Goal: Task Accomplishment & Management: Manage account settings

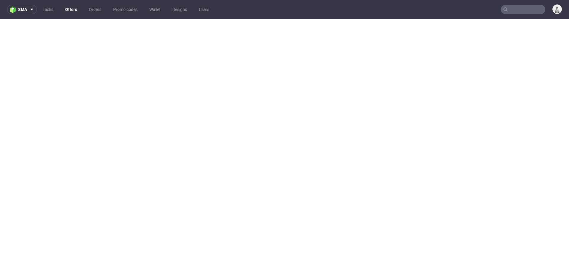
select select "20998342"
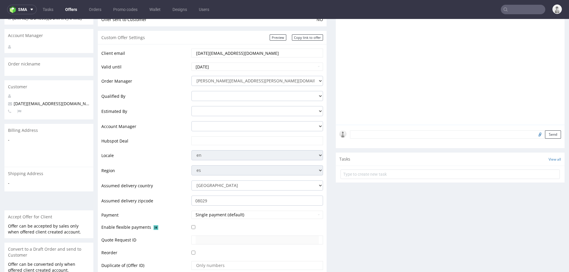
scroll to position [2, 0]
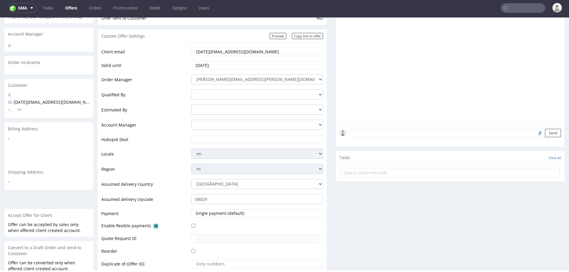
click at [207, 136] on input "text" at bounding box center [257, 139] width 123 height 8
paste input "[URL][DOMAIN_NAME]"
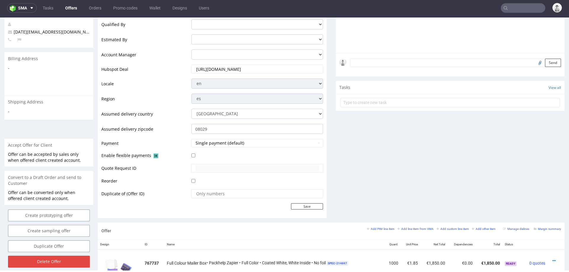
scroll to position [145, 0]
type input "[URL][DOMAIN_NAME]"
click at [291, 204] on input "Save" at bounding box center [307, 206] width 32 height 6
type input "In progress..."
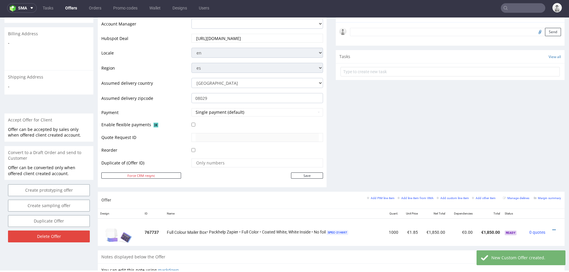
scroll to position [178, 0]
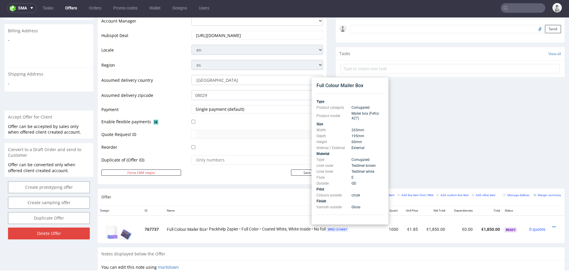
click at [415, 127] on div "Comments User (0) Automatic (1) Attachments (0) All (1) View all (1) [DATE] 17:…" at bounding box center [450, 41] width 229 height 296
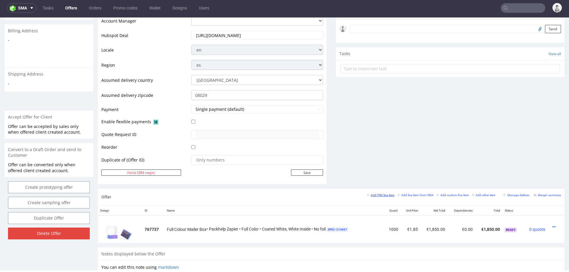
click at [384, 194] on small "Add PIM line item" at bounding box center [381, 195] width 28 height 3
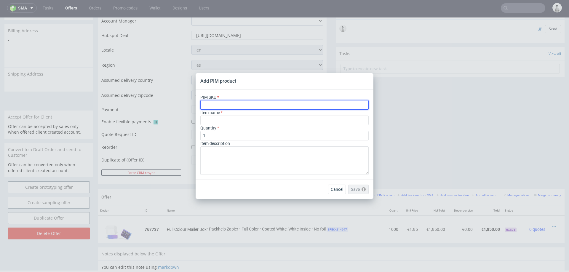
click at [295, 107] on input "text" at bounding box center [285, 104] width 168 height 9
paste input "box--mailer-box--59--cardboard-natural-white-one-side--print-eco-color--foil-no…"
type input "box--mailer-box--59--cardboard-natural-white-one-side--print-eco-color--foil-no…"
type input "Versandschachtel"
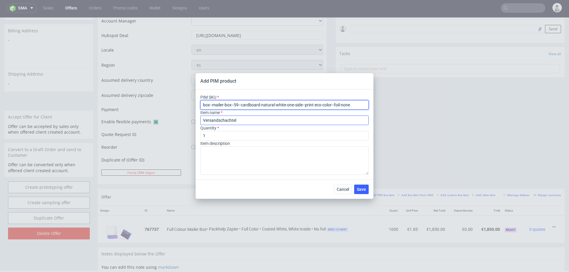
type input "box--mailer-box--59--cardboard-natural-white-one-side--print-eco-color--foil-no…"
click at [266, 123] on input "Versandschachtel" at bounding box center [285, 120] width 168 height 9
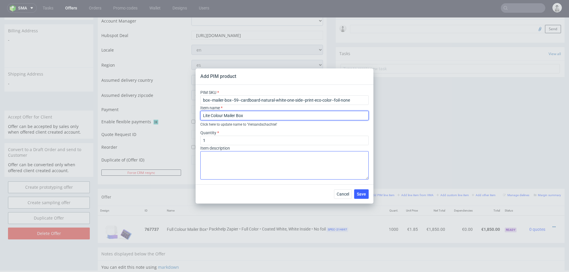
type input "Lite Colour Mailer Box"
click at [238, 157] on textarea at bounding box center [285, 165] width 168 height 28
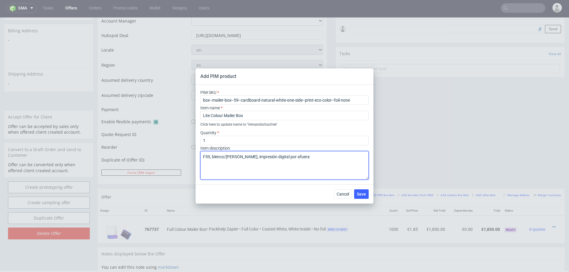
click at [218, 158] on textarea "F59, blenco/marron, impresión digital por afuera" at bounding box center [285, 165] width 168 height 28
type textarea "F59, blanco/marron, impresión digital por afuera"
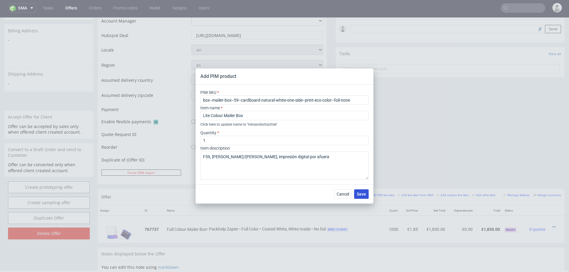
click at [365, 195] on span "Save" at bounding box center [361, 194] width 9 height 4
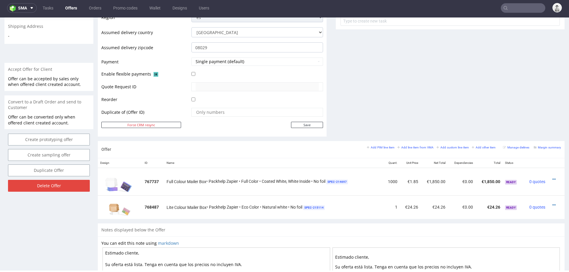
scroll to position [258, 0]
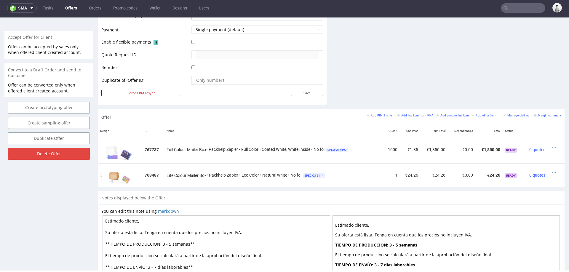
click at [553, 171] on icon at bounding box center [554, 173] width 3 height 4
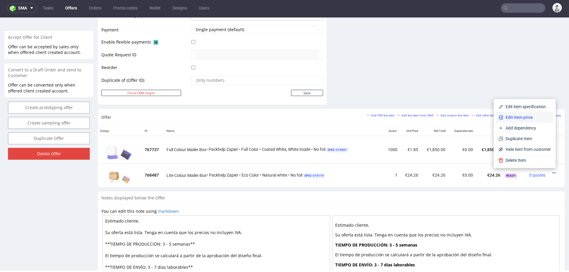
click at [525, 115] on span "Edit item price" at bounding box center [528, 117] width 48 height 6
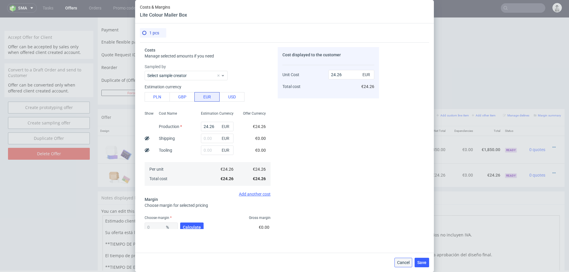
click at [407, 259] on button "Cancel" at bounding box center [404, 262] width 18 height 9
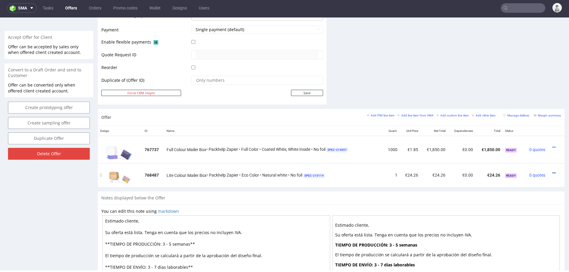
click at [553, 171] on icon at bounding box center [554, 173] width 3 height 4
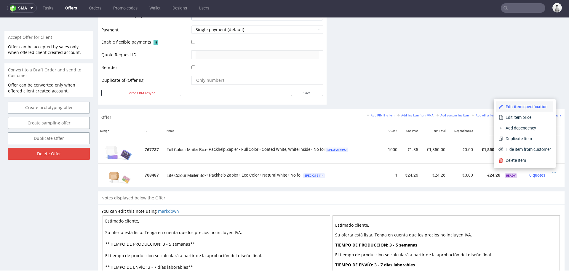
click at [531, 106] on span "Edit item specification" at bounding box center [528, 107] width 48 height 6
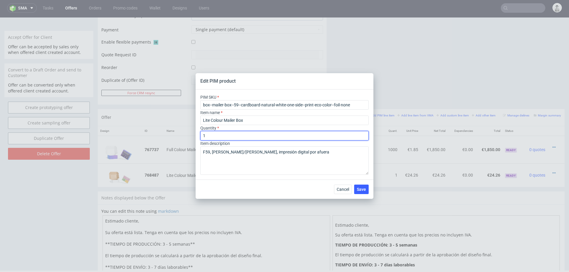
click at [225, 134] on input "1" at bounding box center [285, 135] width 168 height 9
type input "1000"
click at [259, 178] on div "PIM SKU box--mailer-box--59--cardboard-natural-white-one-side--print-eco-color-…" at bounding box center [285, 135] width 178 height 90
click at [360, 188] on span "Save" at bounding box center [361, 189] width 9 height 4
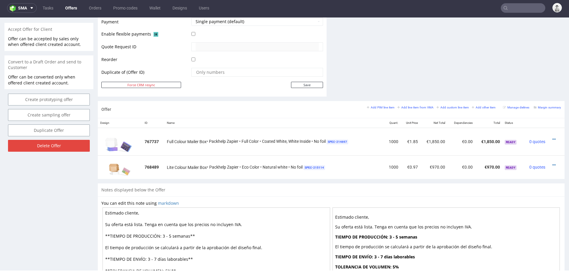
scroll to position [269, 0]
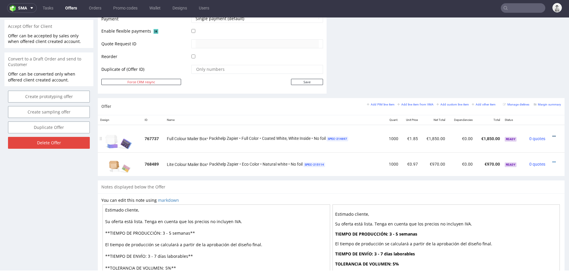
click at [553, 134] on icon at bounding box center [554, 136] width 3 height 4
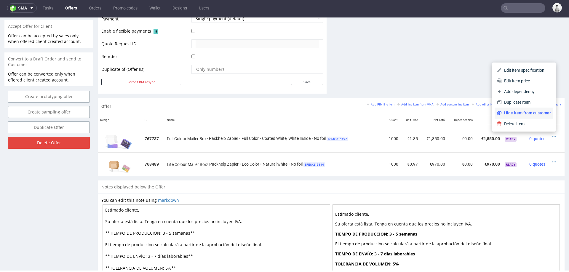
click at [526, 114] on span "Hide item from customer" at bounding box center [526, 113] width 49 height 6
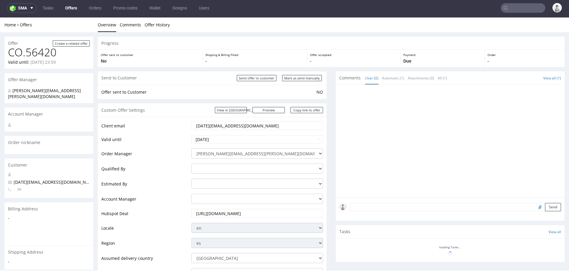
scroll to position [236, 0]
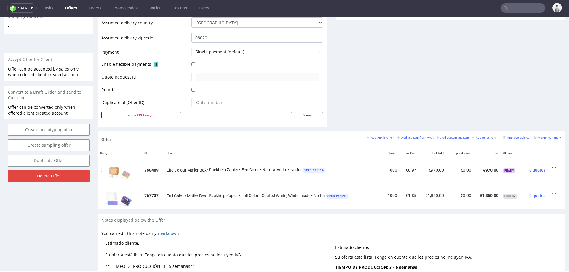
click at [553, 166] on icon at bounding box center [554, 168] width 3 height 4
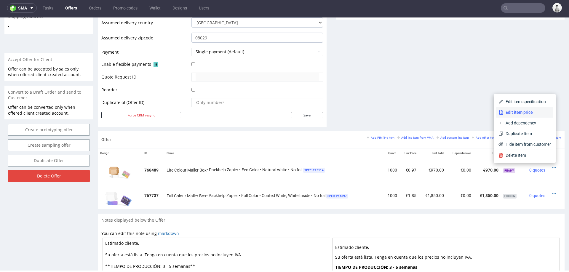
click at [527, 113] on span "Edit item price" at bounding box center [528, 112] width 48 height 6
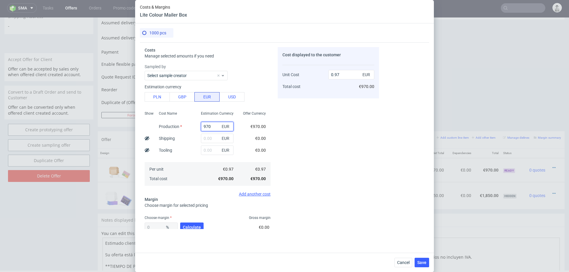
click at [208, 127] on input "970" at bounding box center [217, 126] width 33 height 9
click at [160, 98] on button "PLN" at bounding box center [157, 96] width 25 height 9
type input "0.23"
click at [209, 125] on input "970" at bounding box center [217, 126] width 33 height 9
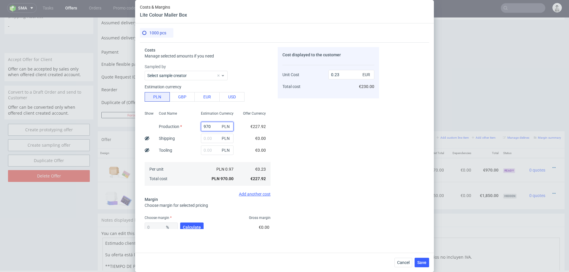
click at [209, 125] on input "970" at bounding box center [217, 126] width 33 height 9
type input "1"
type input "0"
type input "1470"
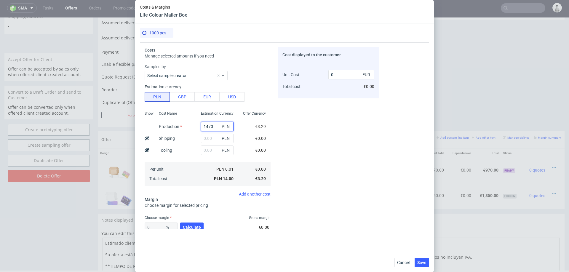
type input "0.35"
type input "1470"
click at [216, 137] on input "text" at bounding box center [217, 138] width 33 height 9
type input "370"
type input "0.44"
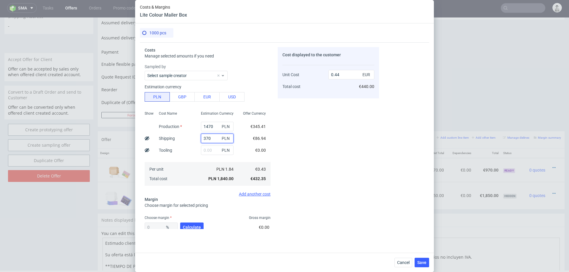
type input "370"
click at [195, 219] on div "Choose margin Gross margin" at bounding box center [208, 218] width 126 height 5
click at [193, 225] on span "Calculate" at bounding box center [192, 227] width 18 height 4
type input "44.95"
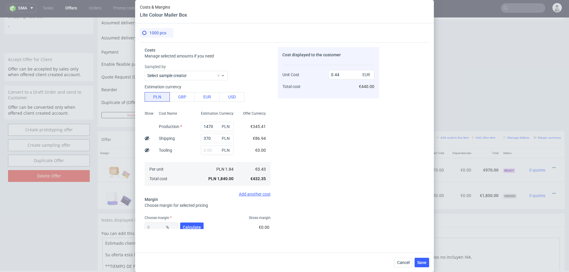
type input "0.79"
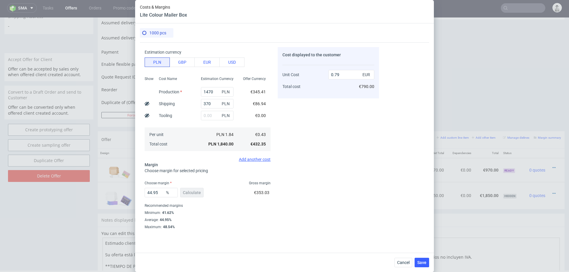
click at [146, 199] on div "44.95 % Calculate" at bounding box center [175, 194] width 60 height 17
click at [159, 192] on input "44.95" at bounding box center [161, 192] width 33 height 9
click at [279, 195] on div "Cost displayed to the customer Unit Cost Total cost 0.79 EUR €790.00" at bounding box center [328, 138] width 101 height 182
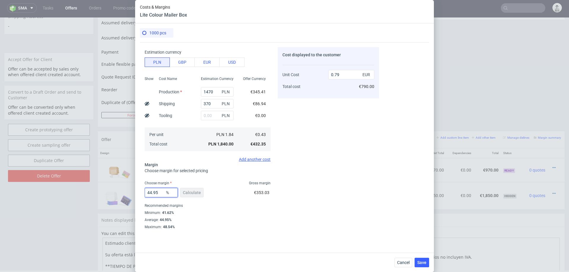
click at [155, 194] on input "44.95" at bounding box center [161, 192] width 33 height 9
type input "50"
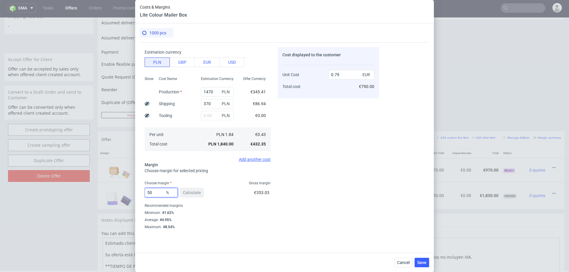
type input "0.87"
type input "50"
click at [268, 168] on div "Choose margin for selected pricing" at bounding box center [208, 171] width 126 height 6
click at [421, 261] on span "Save" at bounding box center [422, 263] width 9 height 4
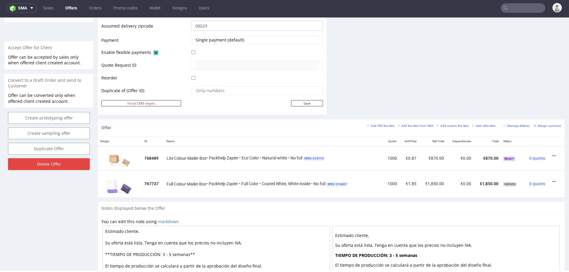
scroll to position [249, 0]
click at [370, 125] on small "Add PIM line item" at bounding box center [381, 124] width 28 height 3
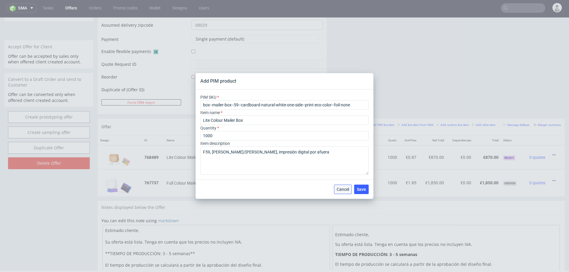
click at [345, 185] on button "Cancel" at bounding box center [343, 189] width 18 height 9
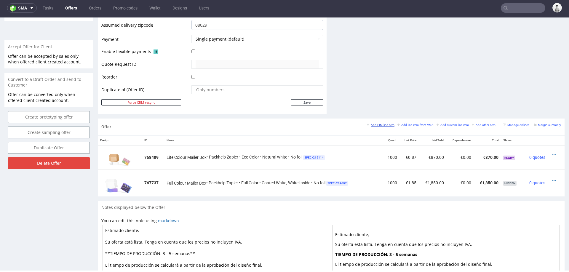
click at [374, 124] on small "Add PIM line item" at bounding box center [381, 124] width 28 height 3
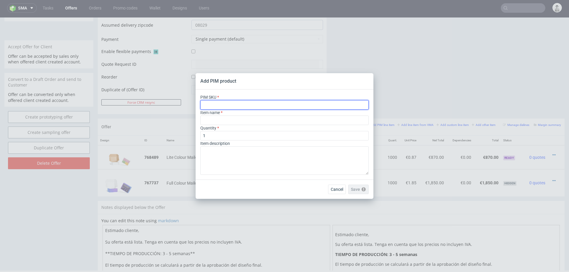
click at [233, 106] on input "text" at bounding box center [285, 104] width 168 height 9
paste input "box--mailer-box--59--cardboard-white-one-side--print-eco-color--foil-none"
type input "box--mailer-box--59--cardboard-white-one-side--print-eco-color--foil-none"
type input "Brevbox"
type input "box--mailer-box--59--cardboard-white-one-side--print-eco-color--foil-none"
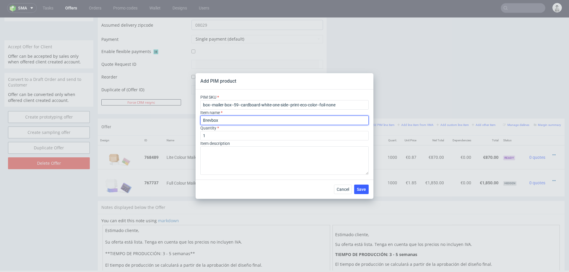
click at [231, 122] on input "Brevbox" at bounding box center [285, 120] width 168 height 9
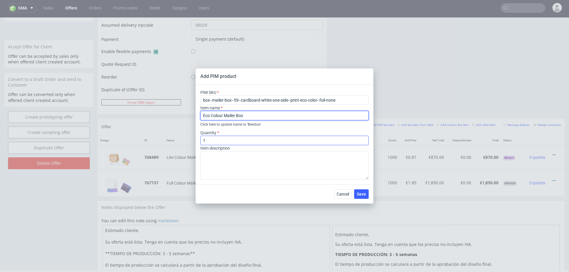
type input "Eco Colour Mailer Box"
click at [214, 138] on input "1" at bounding box center [285, 140] width 168 height 9
click at [215, 139] on input "1" at bounding box center [285, 140] width 168 height 9
type input "1000"
click at [216, 150] on label "Item description" at bounding box center [216, 148] width 30 height 5
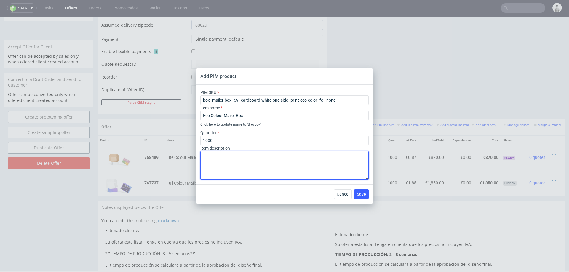
click at [218, 159] on textarea at bounding box center [285, 165] width 168 height 28
type textarea "F59, blanco/marron, digital, impresión por afuera"
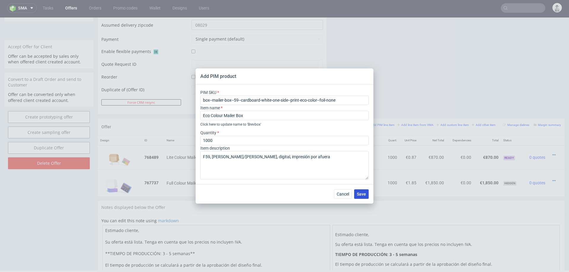
click at [359, 195] on span "Save" at bounding box center [361, 194] width 9 height 4
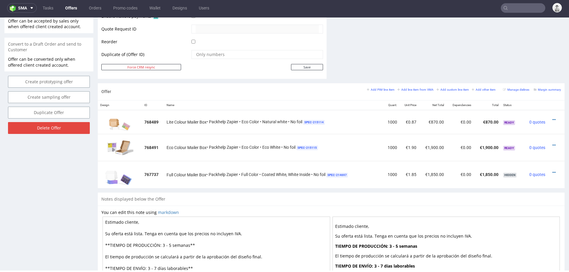
scroll to position [283, 0]
click at [553, 144] on icon at bounding box center [554, 146] width 3 height 4
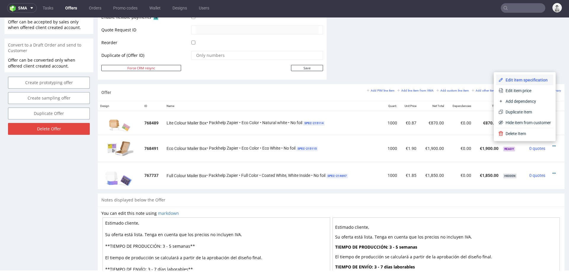
click at [525, 79] on span "Edit item specification" at bounding box center [528, 80] width 48 height 6
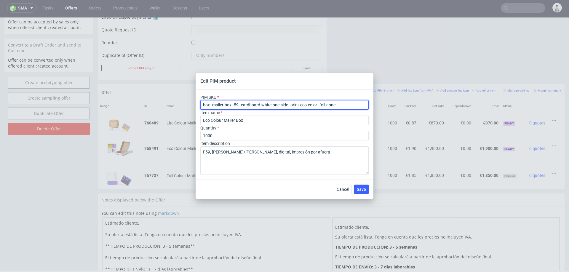
click at [341, 106] on input "box--mailer-box--59--cardboard-white-one-side--print-eco-color--foil-none" at bounding box center [285, 104] width 168 height 9
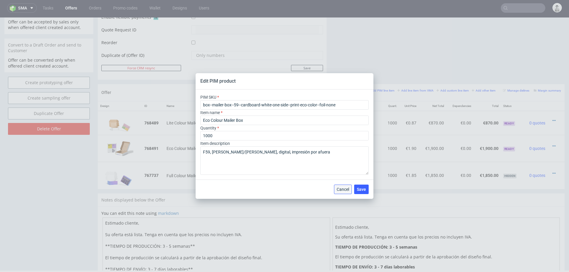
click at [343, 188] on span "Cancel" at bounding box center [343, 189] width 12 height 4
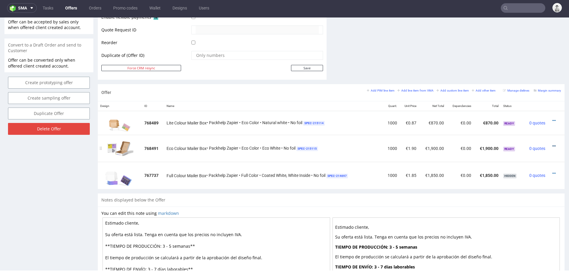
click at [553, 144] on icon at bounding box center [554, 146] width 3 height 4
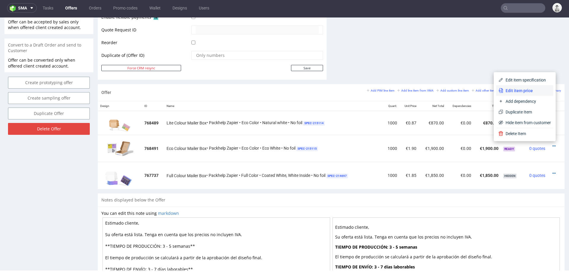
click at [532, 89] on span "Edit item price" at bounding box center [528, 91] width 48 height 6
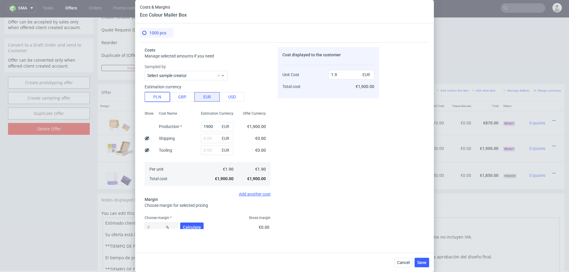
click at [163, 95] on button "PLN" at bounding box center [157, 96] width 25 height 9
type input "0.45"
click at [214, 125] on input "1900" at bounding box center [217, 126] width 33 height 9
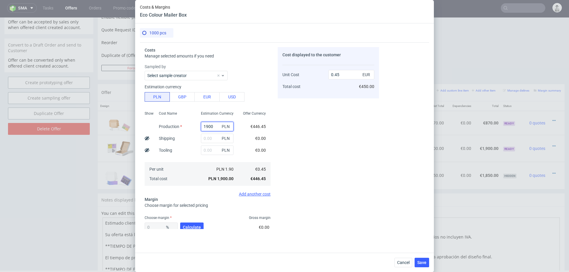
click at [214, 125] on input "1900" at bounding box center [217, 126] width 33 height 9
type input "207"
type input "0"
type input "2070"
type input "0.49"
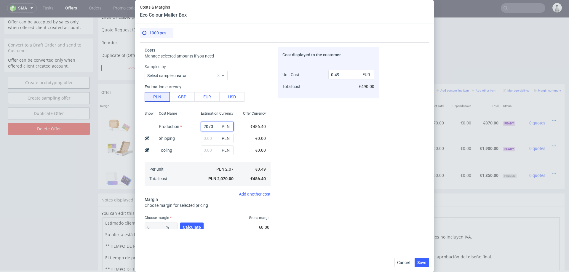
type input "2070"
click at [217, 137] on input "text" at bounding box center [217, 138] width 33 height 9
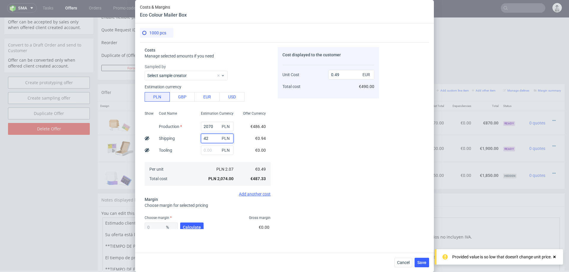
type input "420"
type input "0.59"
type input "420"
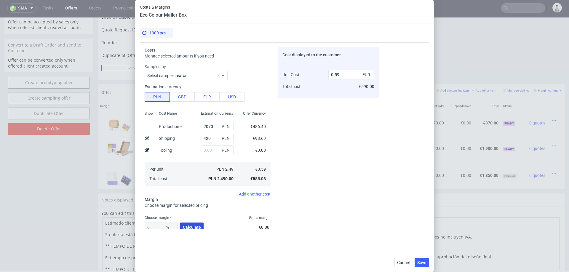
click at [194, 226] on span "Calculate" at bounding box center [192, 227] width 18 height 4
type input "42.93"
type input "1.03"
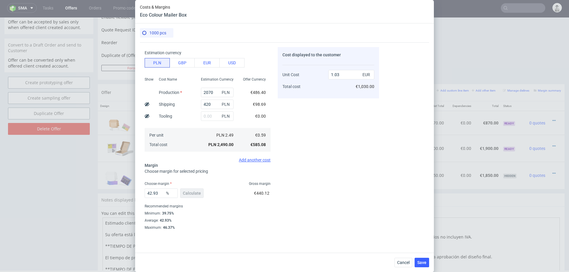
scroll to position [35, 0]
click at [163, 194] on input "42.93" at bounding box center [161, 192] width 33 height 9
type input "60"
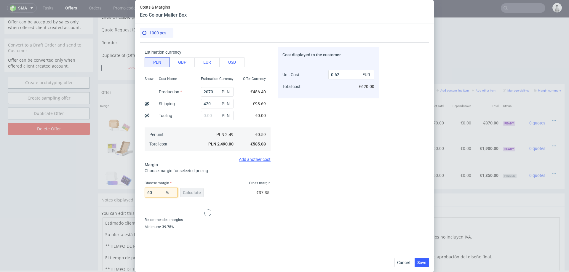
type input "1.46"
type input "6"
type input "07"
type input "0.59"
type input "70"
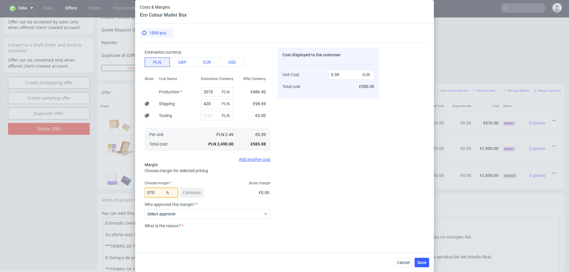
type input "1.95"
type input "7"
type input "60"
type input "1.46"
type input "65"
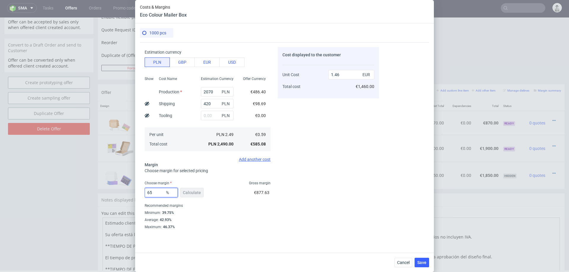
type input "1.67"
type input "67"
type input "1.77"
type input "67"
click at [340, 158] on div "Cost displayed to the customer Unit Cost Total cost 1.77 EUR €1,770.00" at bounding box center [328, 138] width 101 height 182
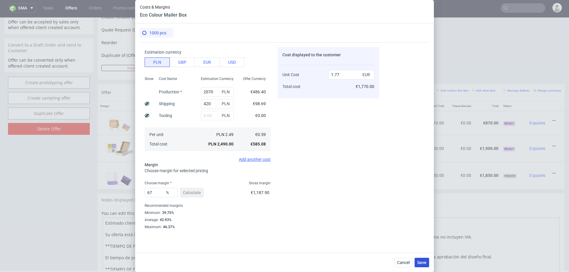
click at [422, 262] on span "Save" at bounding box center [422, 263] width 9 height 4
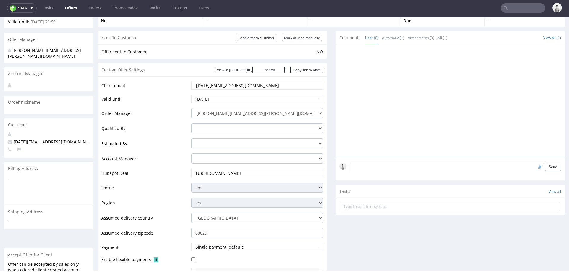
scroll to position [39, 0]
click at [295, 70] on link "Copy link to offer" at bounding box center [307, 71] width 33 height 6
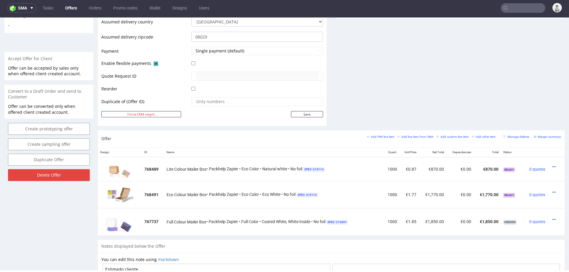
scroll to position [240, 0]
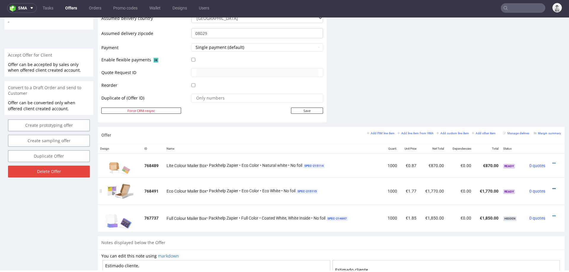
click at [553, 188] on icon at bounding box center [554, 189] width 3 height 4
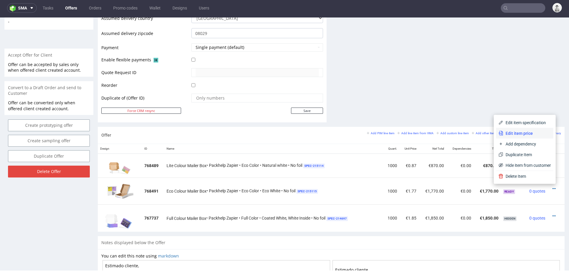
click at [526, 131] on span "Edit item price" at bounding box center [528, 134] width 48 height 6
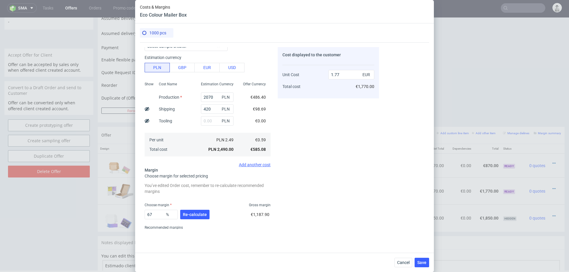
scroll to position [48, 0]
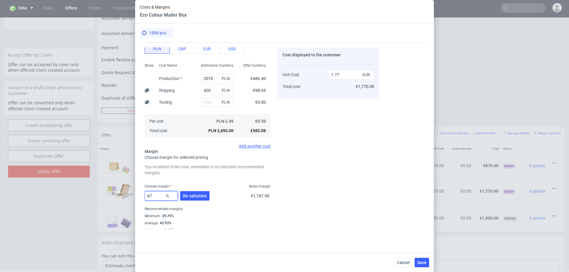
click at [157, 196] on input "67" at bounding box center [161, 195] width 33 height 9
type input "66"
type input "1.72"
type input "66"
click at [246, 213] on div "Minimum : 39.75%" at bounding box center [208, 216] width 126 height 7
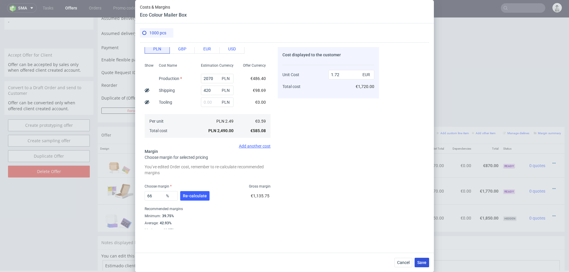
click at [417, 260] on button "Save" at bounding box center [422, 262] width 15 height 9
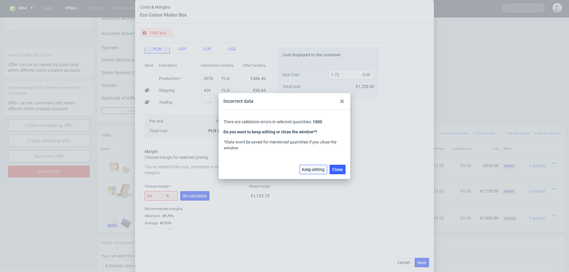
click at [320, 166] on button "Keep editing" at bounding box center [314, 169] width 28 height 9
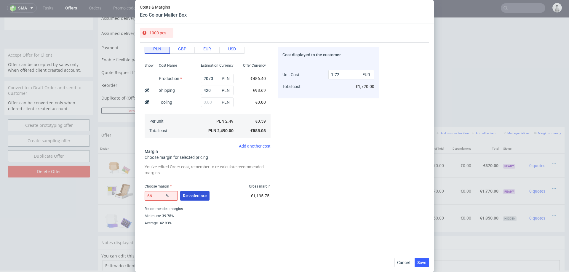
click at [201, 194] on span "Re-calculate" at bounding box center [195, 196] width 24 height 4
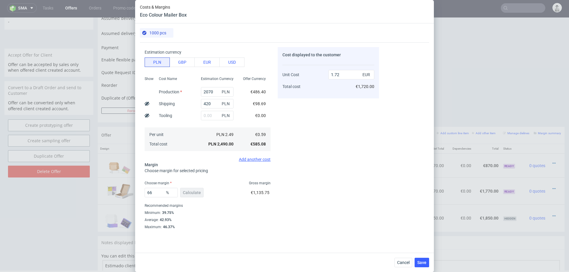
scroll to position [35, 0]
click at [421, 261] on span "Save" at bounding box center [422, 263] width 9 height 4
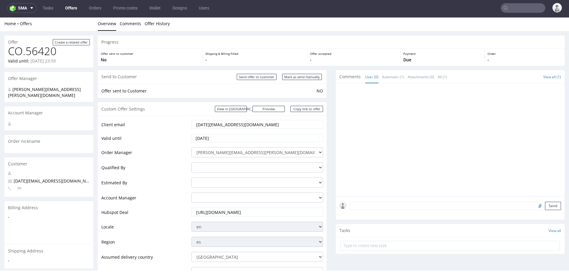
scroll to position [0, 0]
click at [303, 110] on link "Copy link to offer" at bounding box center [307, 110] width 33 height 6
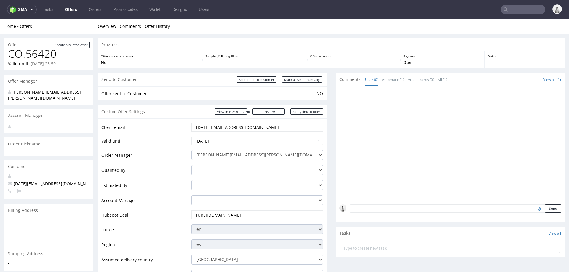
scroll to position [2, 0]
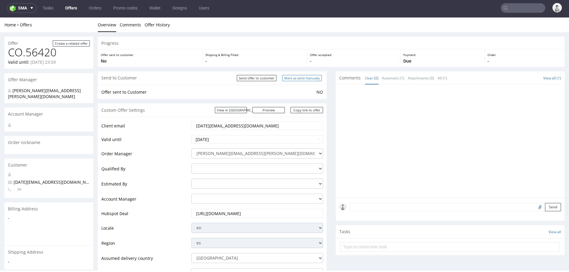
click at [297, 78] on input "Mark as send manually" at bounding box center [302, 78] width 40 height 6
type input "In progress..."
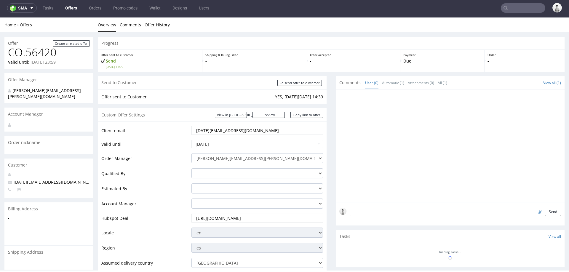
scroll to position [0, 0]
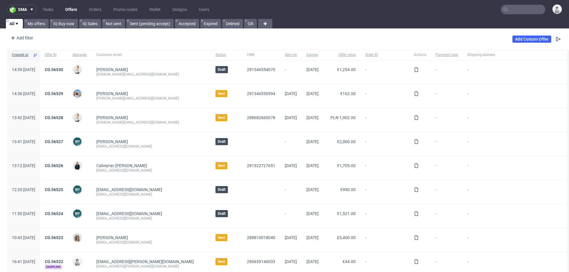
click at [510, 9] on input "text" at bounding box center [523, 9] width 44 height 9
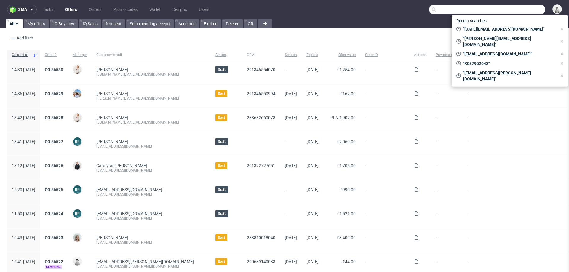
paste input "micke@mobilefriend.se"
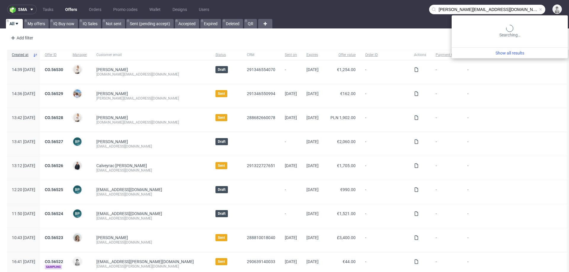
type input "micke@mobilefriend.se"
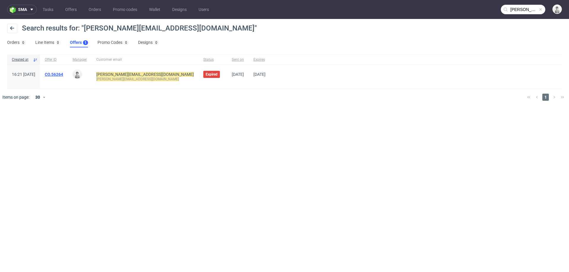
click at [63, 74] on link "CO.56264" at bounding box center [54, 74] width 18 height 5
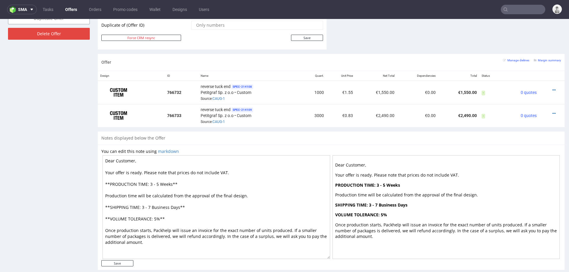
scroll to position [339, 0]
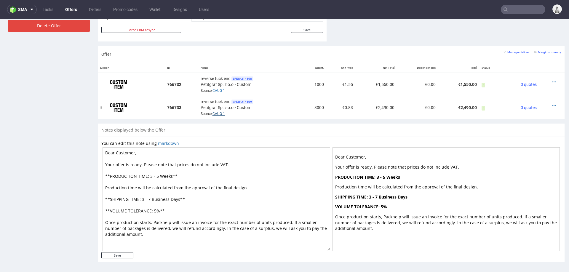
click at [219, 112] on link "CAUG-1" at bounding box center [219, 114] width 12 height 4
drag, startPoint x: 231, startPoint y: 112, endPoint x: 211, endPoint y: 113, distance: 20.5
click at [211, 113] on div "reverse tuck end SPEC- 214109 Petitgraf Sp. z o.o • Custom Source: CAUG-1" at bounding box center [250, 107] width 98 height 18
copy span "CAUG-1"
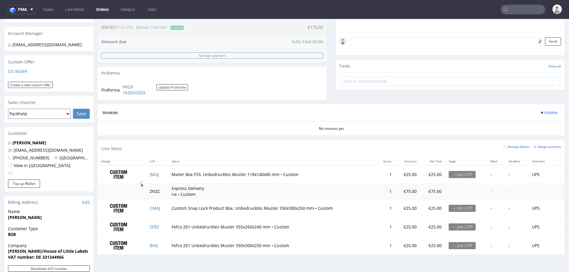
scroll to position [174, 0]
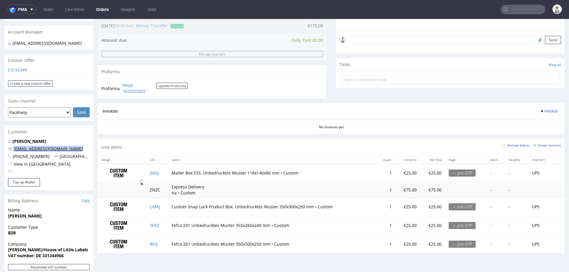
drag, startPoint x: 75, startPoint y: 144, endPoint x: 14, endPoint y: 144, distance: 61.4
click at [14, 146] on p "sary@houseoflittlelabels.com" at bounding box center [49, 149] width 82 height 6
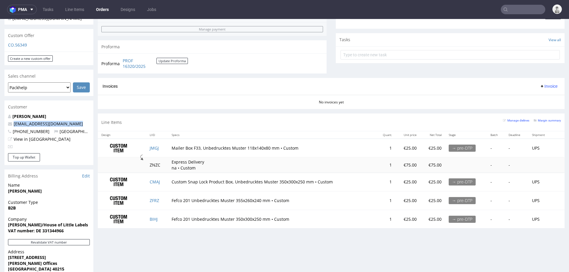
scroll to position [201, 0]
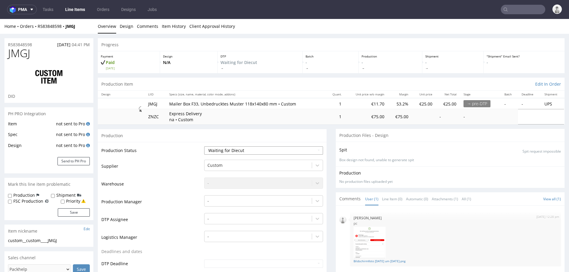
click at [225, 149] on select "Waiting for Artwork Waiting for Diecut Waiting for Mockup Waiting for DTP Waiti…" at bounding box center [263, 151] width 119 height 8
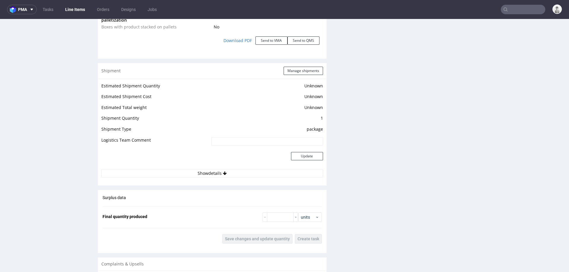
scroll to position [692, 0]
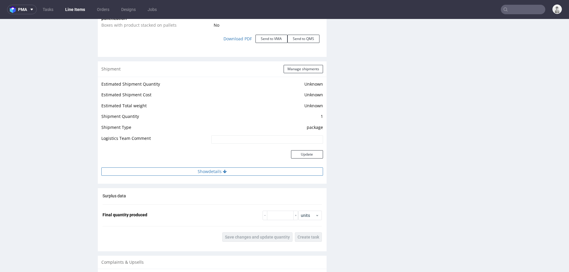
click at [193, 168] on button "Show details" at bounding box center [212, 172] width 222 height 8
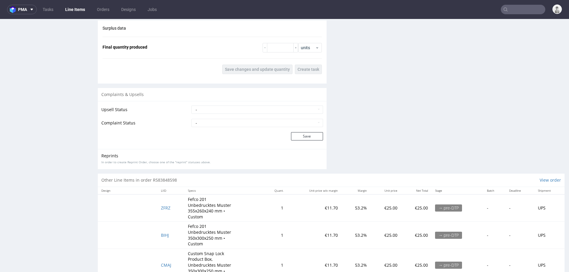
scroll to position [929, 0]
click at [164, 179] on p "Other Line Items in order R583848598" at bounding box center [139, 180] width 76 height 6
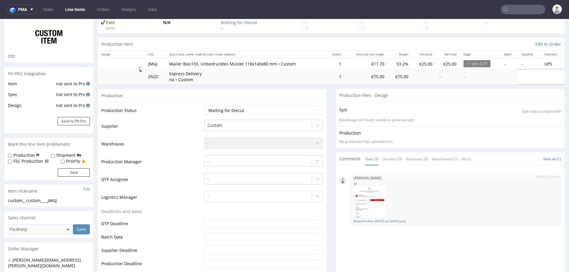
scroll to position [39, 0]
click at [245, 111] on select "Waiting for Artwork Waiting for Diecut Waiting for Mockup Waiting for DTP Waiti…" at bounding box center [263, 111] width 119 height 8
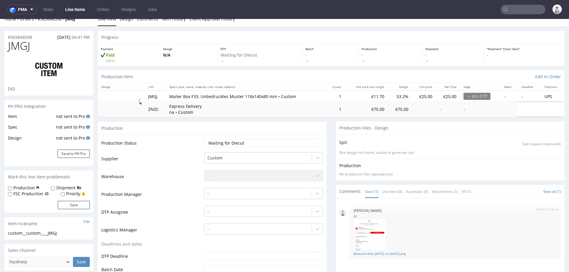
scroll to position [0, 0]
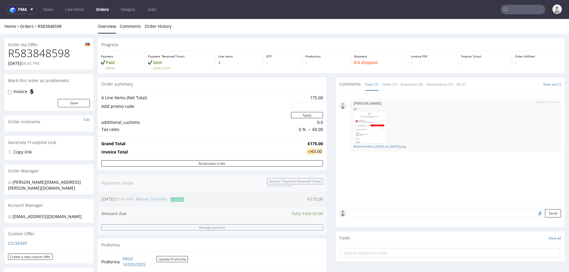
click at [28, 52] on h1 "R583848598" at bounding box center [49, 53] width 82 height 12
copy h1 "R583848598"
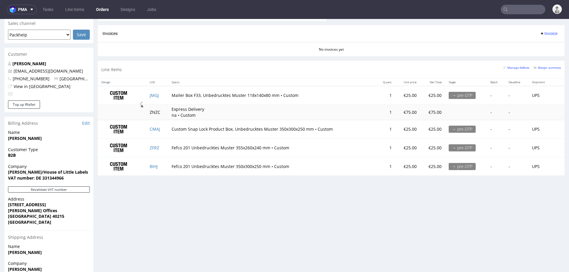
scroll to position [252, 0]
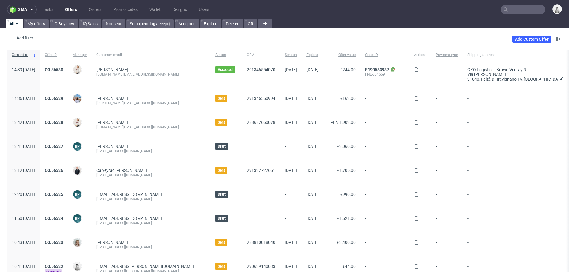
click at [517, 10] on input "text" at bounding box center [523, 9] width 44 height 9
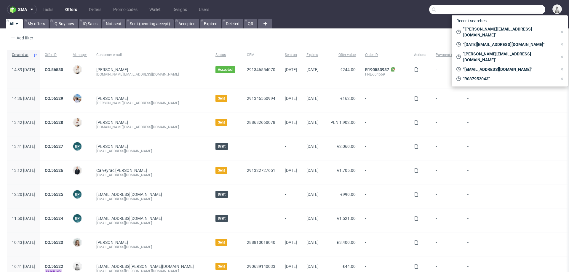
paste input "gerber.co@outlook.com"
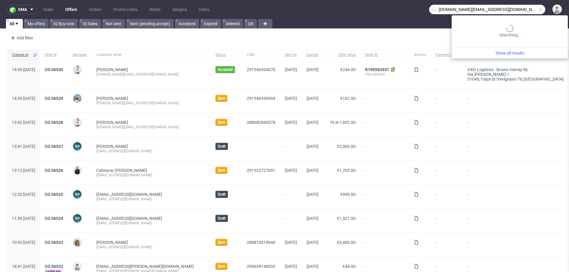
type input "gerber.co@outlook.com"
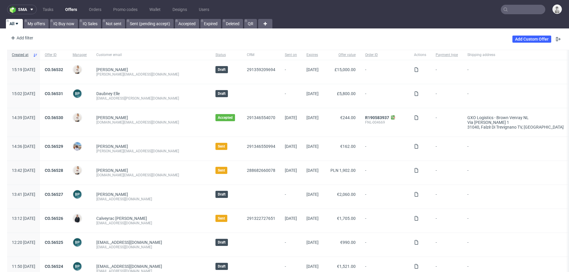
click at [512, 11] on input "text" at bounding box center [523, 9] width 44 height 9
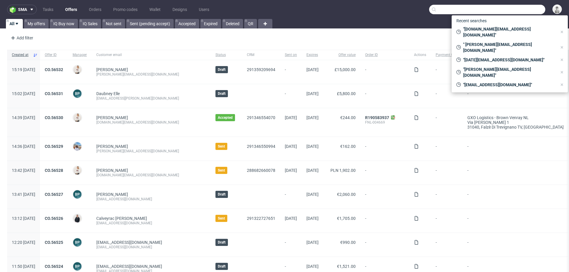
click at [512, 11] on input "text" at bounding box center [487, 9] width 116 height 9
paste input "[PERSON_NAME][EMAIL_ADDRESS][DOMAIN_NAME]"
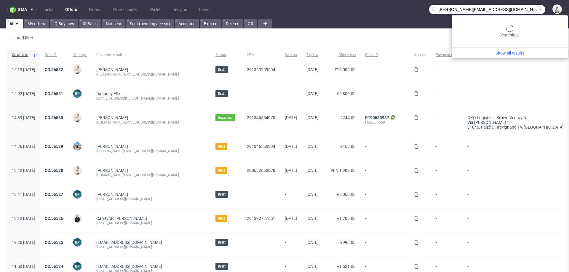
type input "[PERSON_NAME][EMAIL_ADDRESS][DOMAIN_NAME]"
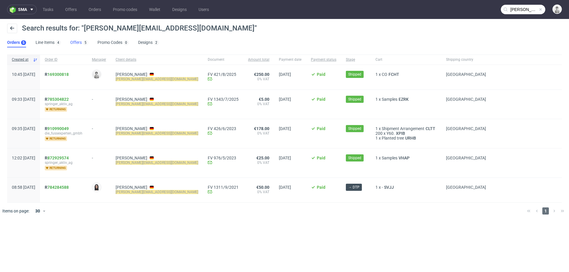
click at [78, 40] on link "Offers 5" at bounding box center [79, 42] width 18 height 9
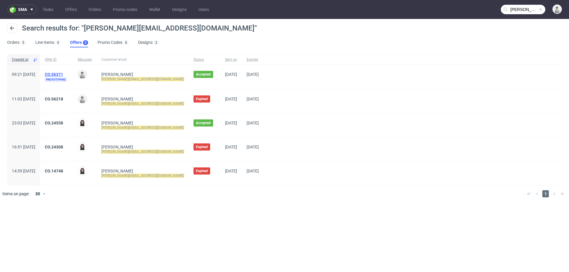
click at [63, 73] on link "CO.56371" at bounding box center [54, 74] width 18 height 5
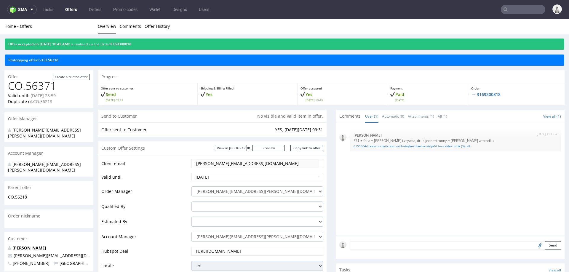
scroll to position [3, 0]
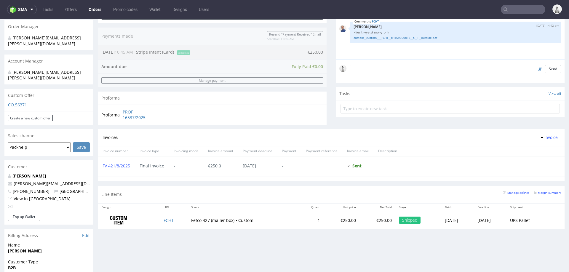
scroll to position [145, 0]
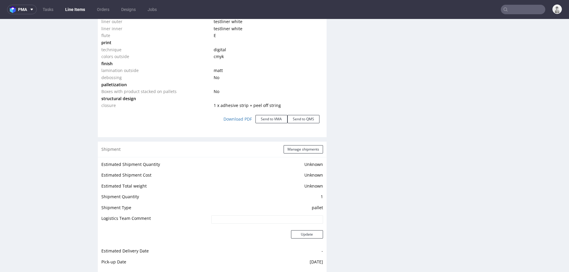
scroll to position [890, 0]
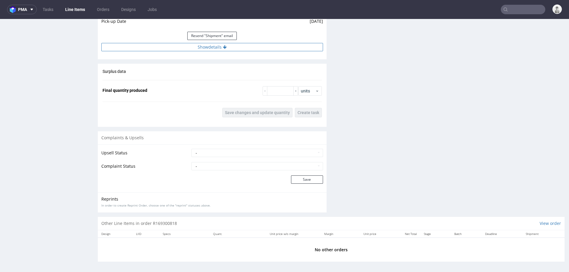
click at [209, 48] on button "Show details" at bounding box center [212, 47] width 222 height 8
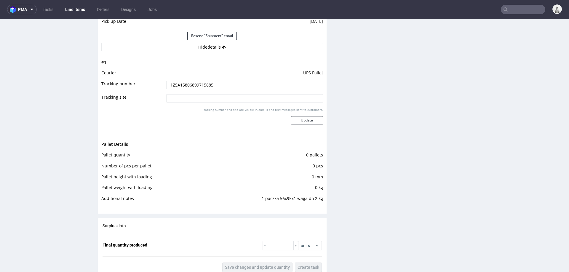
click at [185, 85] on input "1Z5A15806899715885" at bounding box center [244, 85] width 157 height 8
